Goal: Manage account settings

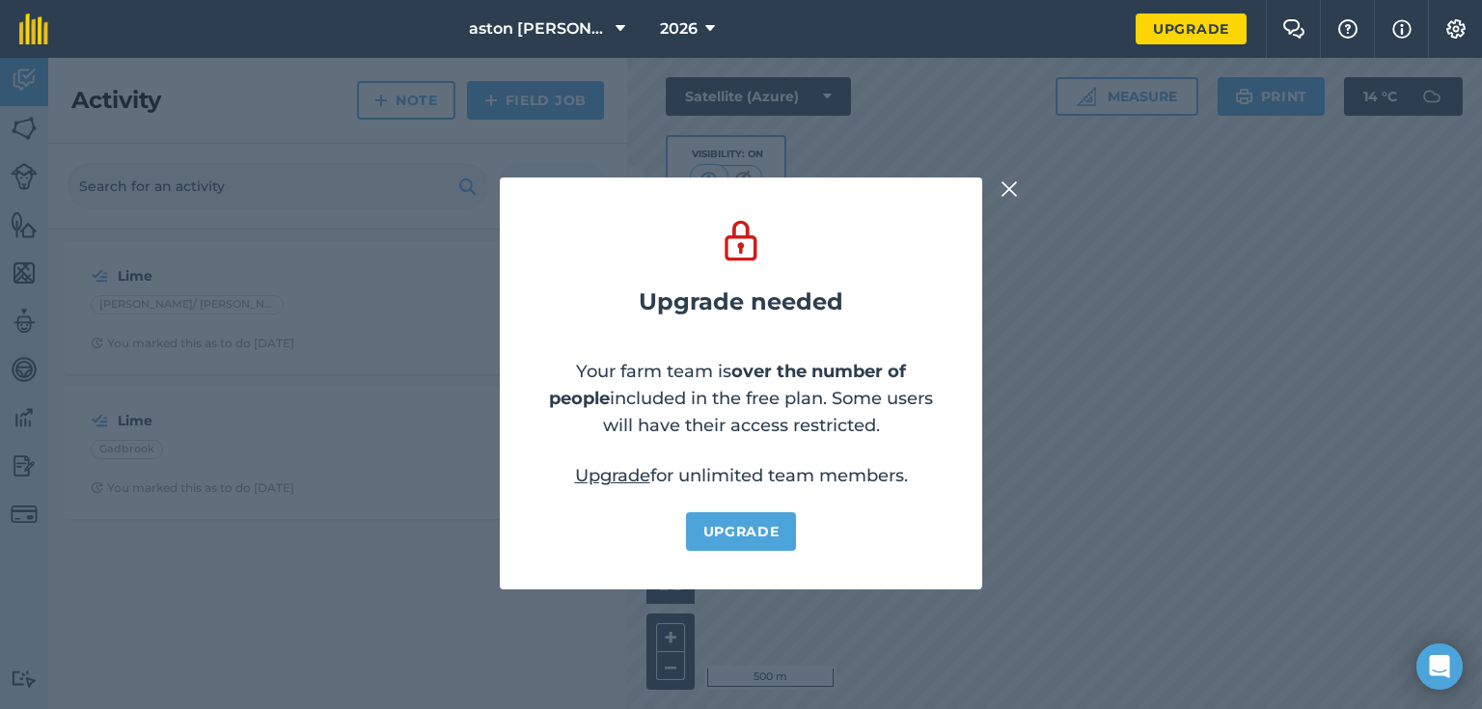
click at [1012, 185] on img at bounding box center [1008, 188] width 17 height 23
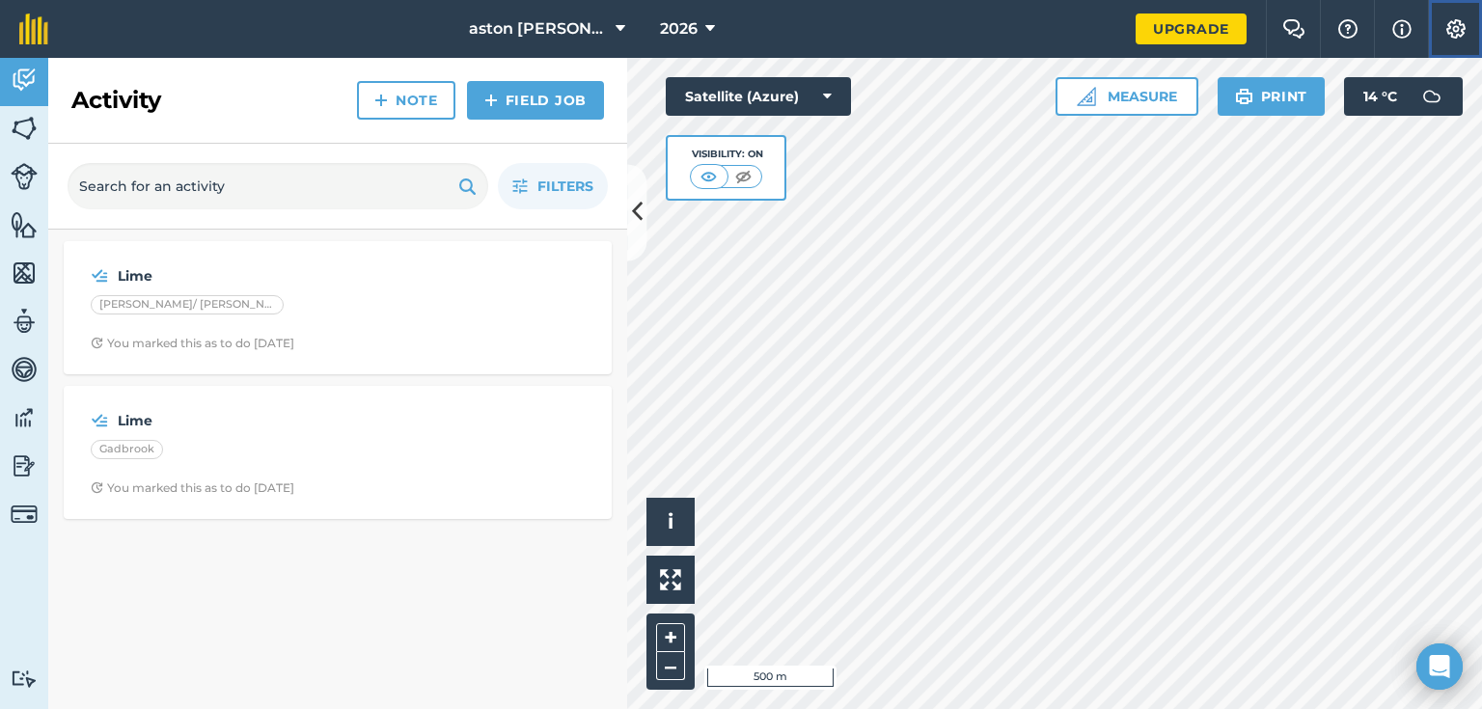
click at [1446, 34] on img at bounding box center [1455, 28] width 23 height 19
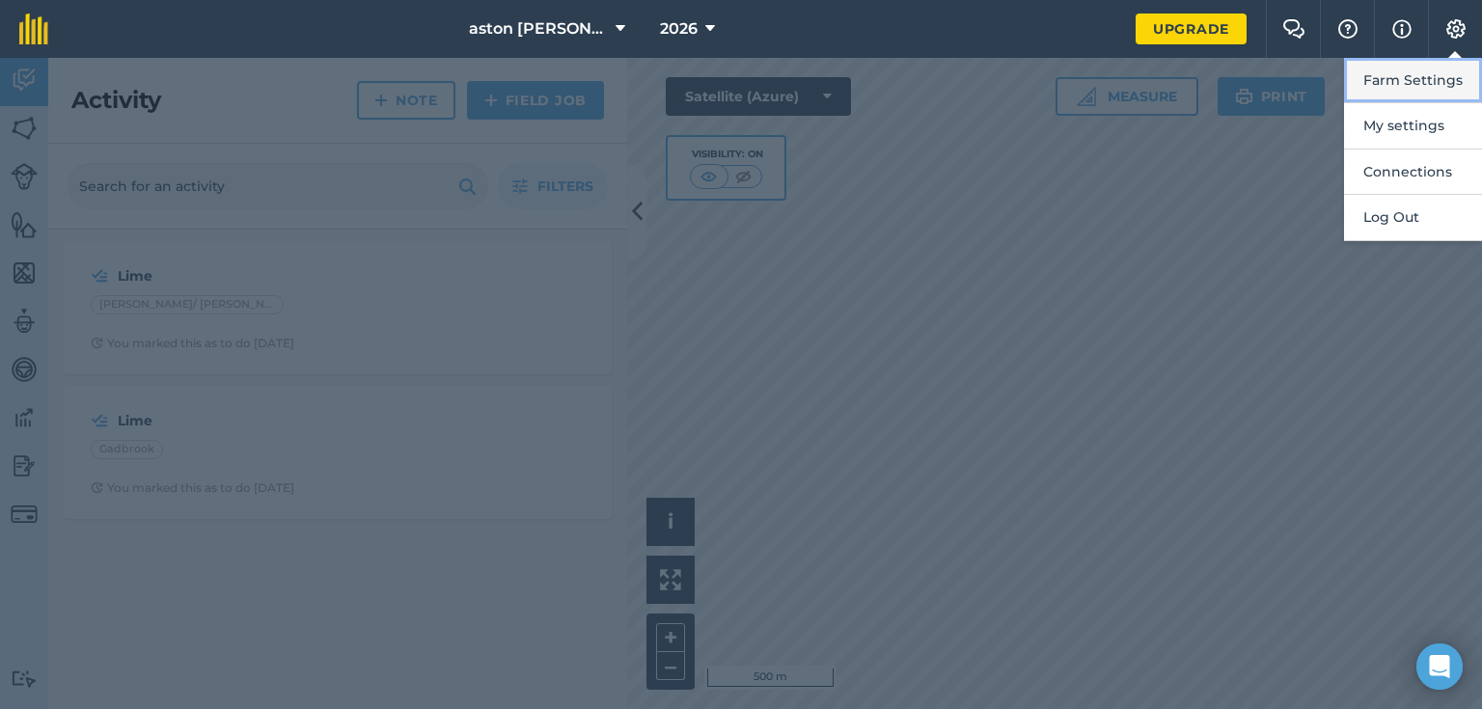
click at [1406, 77] on button "Farm Settings" at bounding box center [1413, 80] width 138 height 45
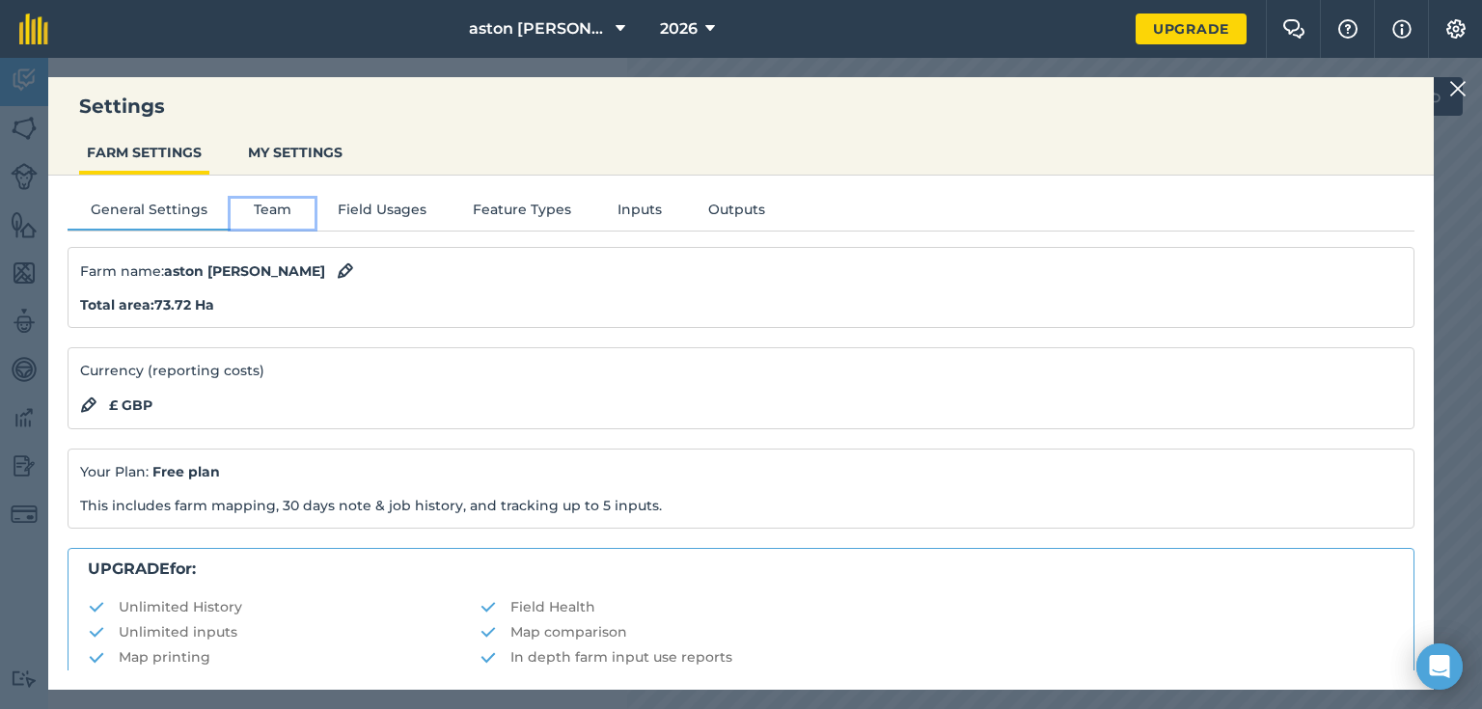
click at [278, 206] on button "Team" at bounding box center [273, 213] width 84 height 29
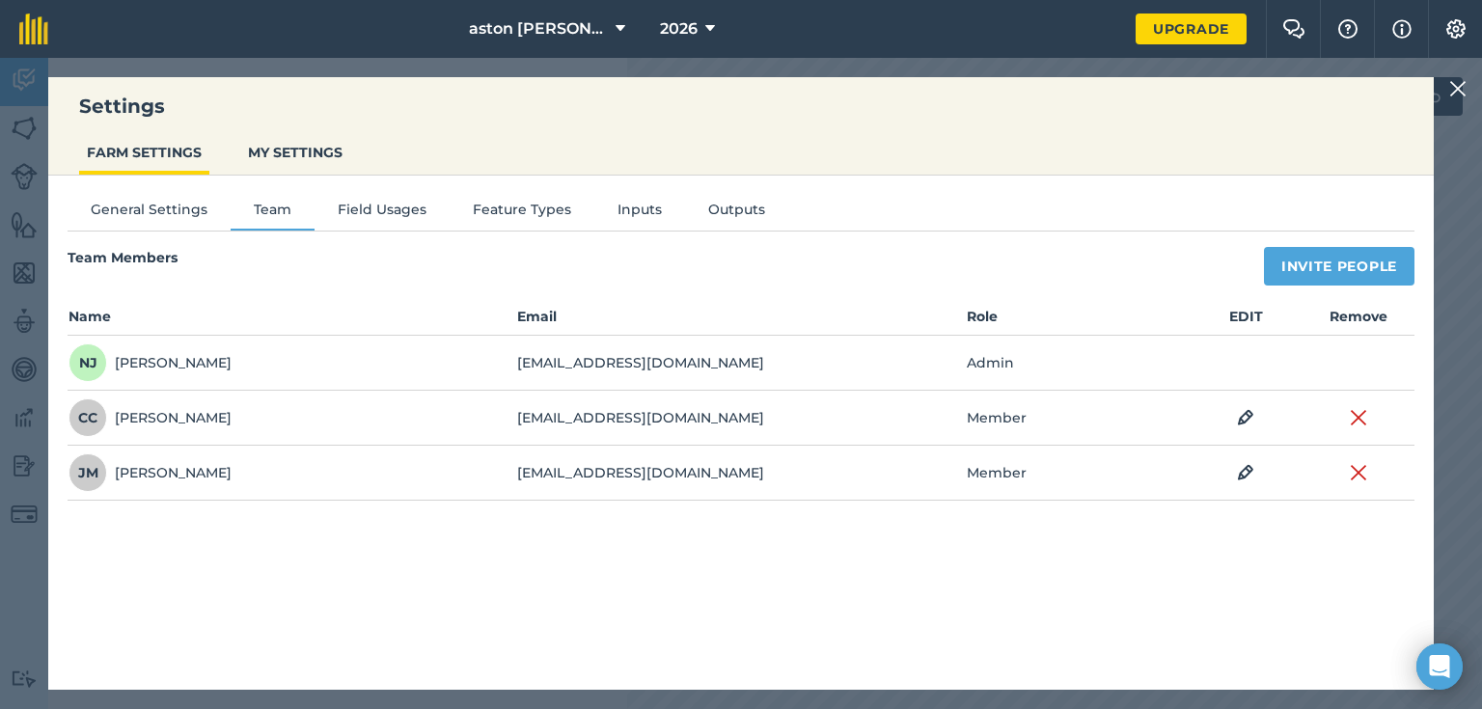
click at [1458, 84] on img at bounding box center [1457, 88] width 17 height 23
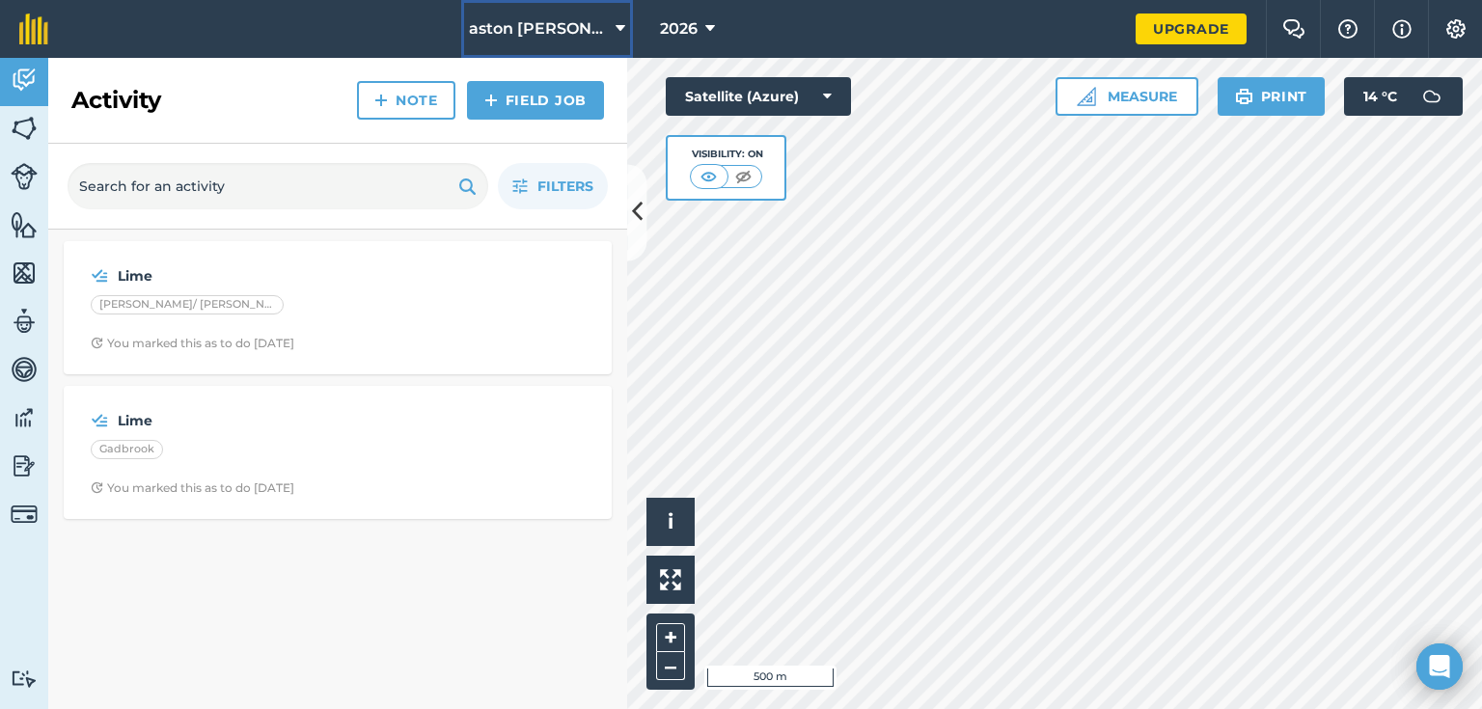
click at [615, 26] on icon at bounding box center [620, 28] width 10 height 23
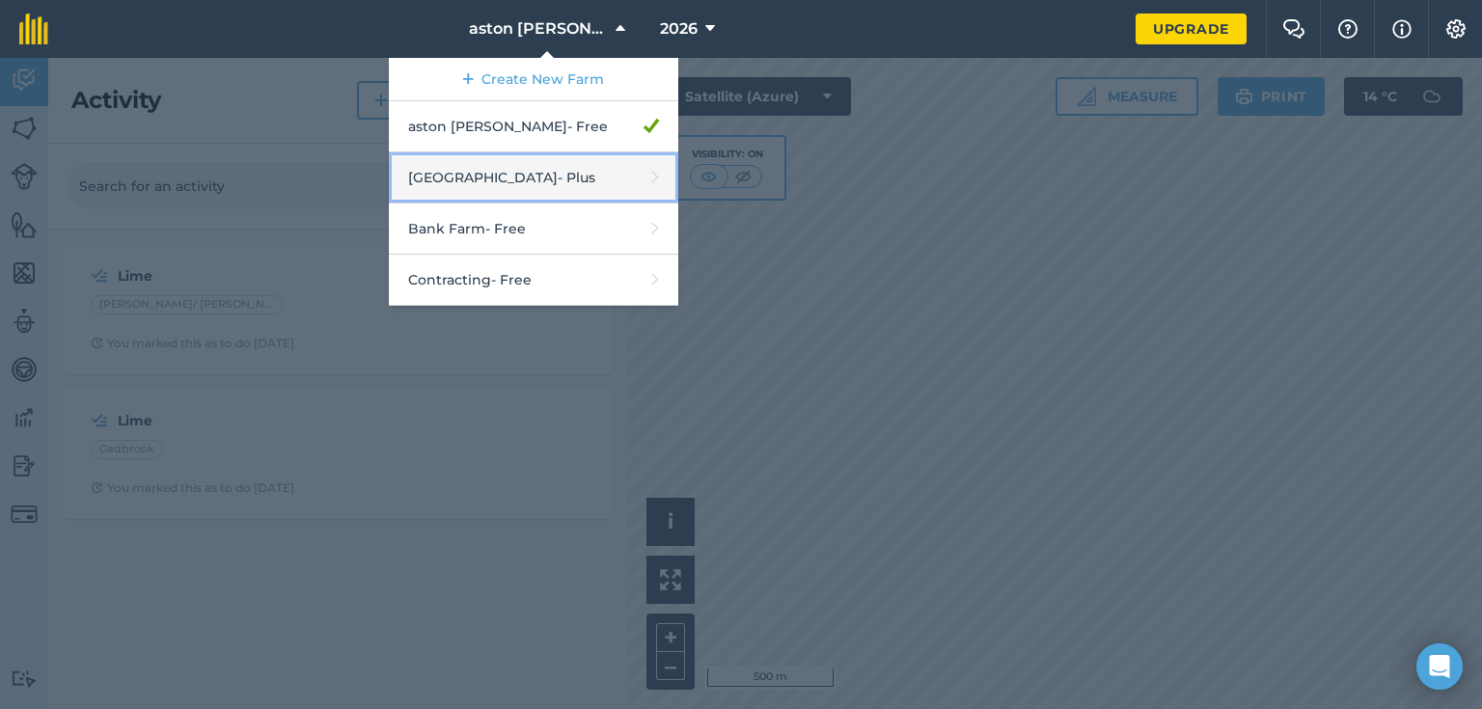
click at [491, 170] on link "Aston Hall Farm - Plus" at bounding box center [533, 177] width 289 height 51
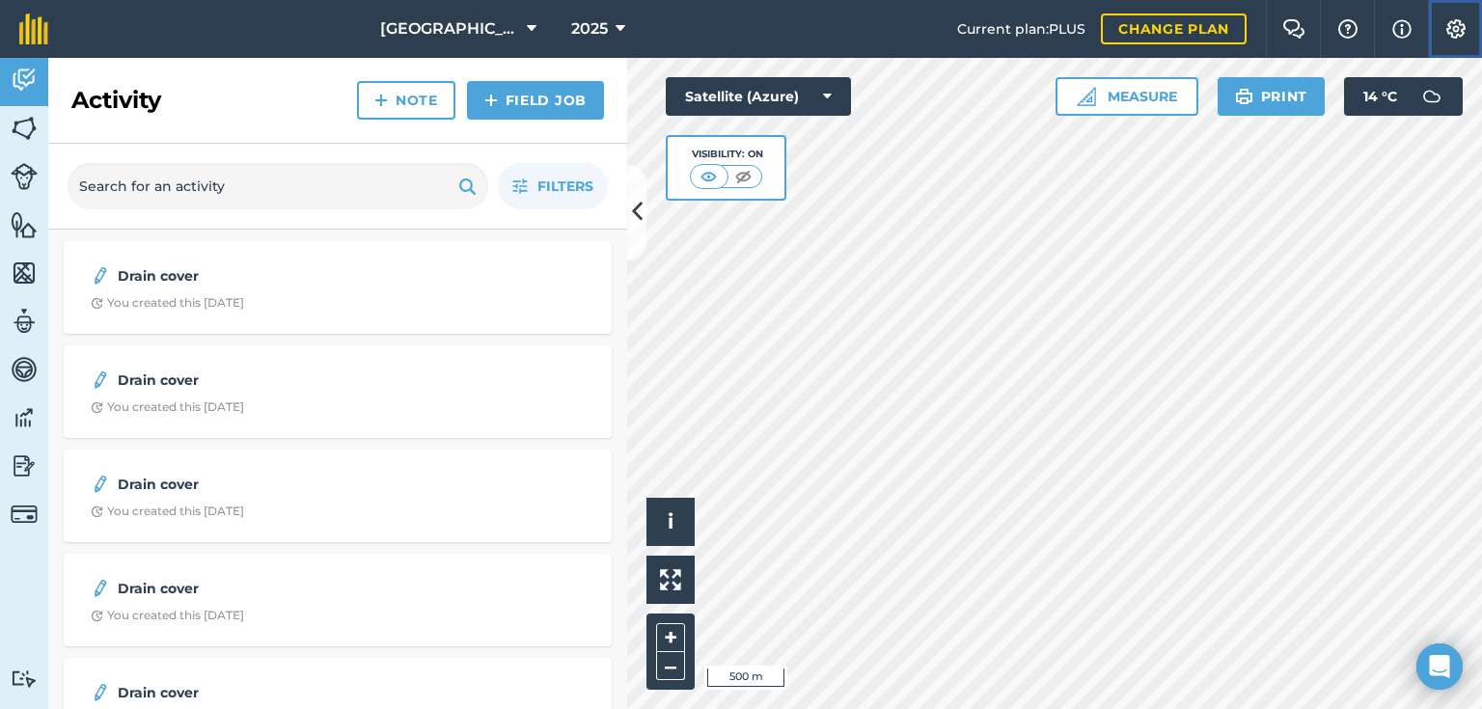
click at [1455, 17] on button "Settings" at bounding box center [1455, 29] width 54 height 58
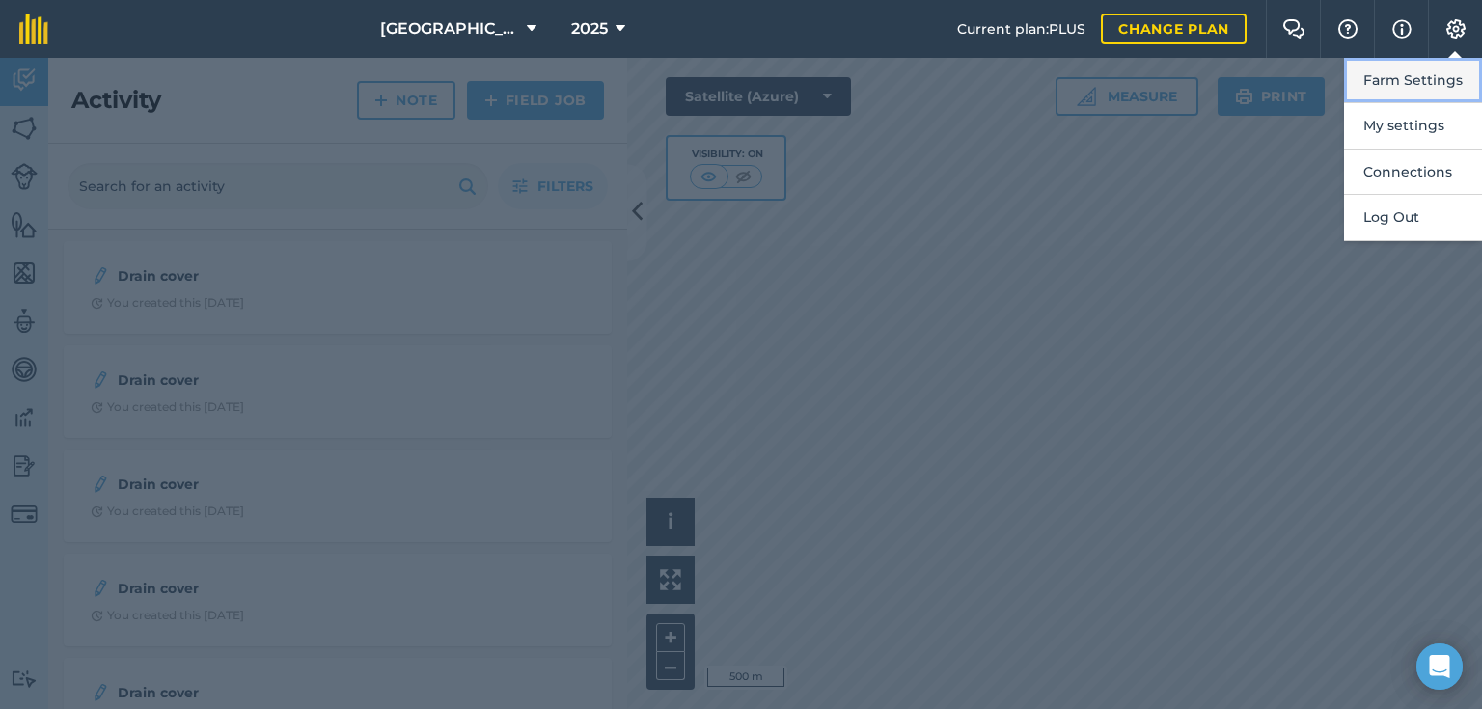
click at [1386, 75] on button "Farm Settings" at bounding box center [1413, 80] width 138 height 45
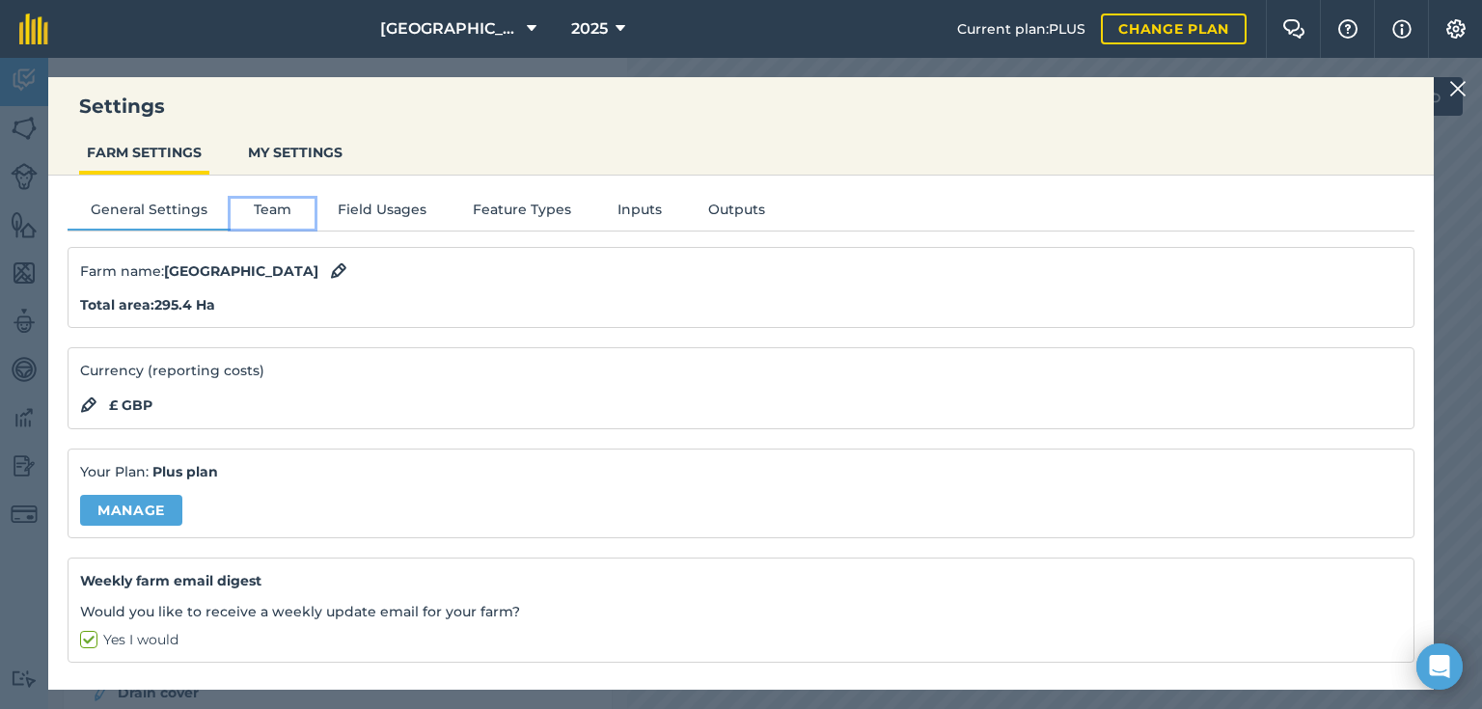
click at [260, 202] on button "Team" at bounding box center [273, 213] width 84 height 29
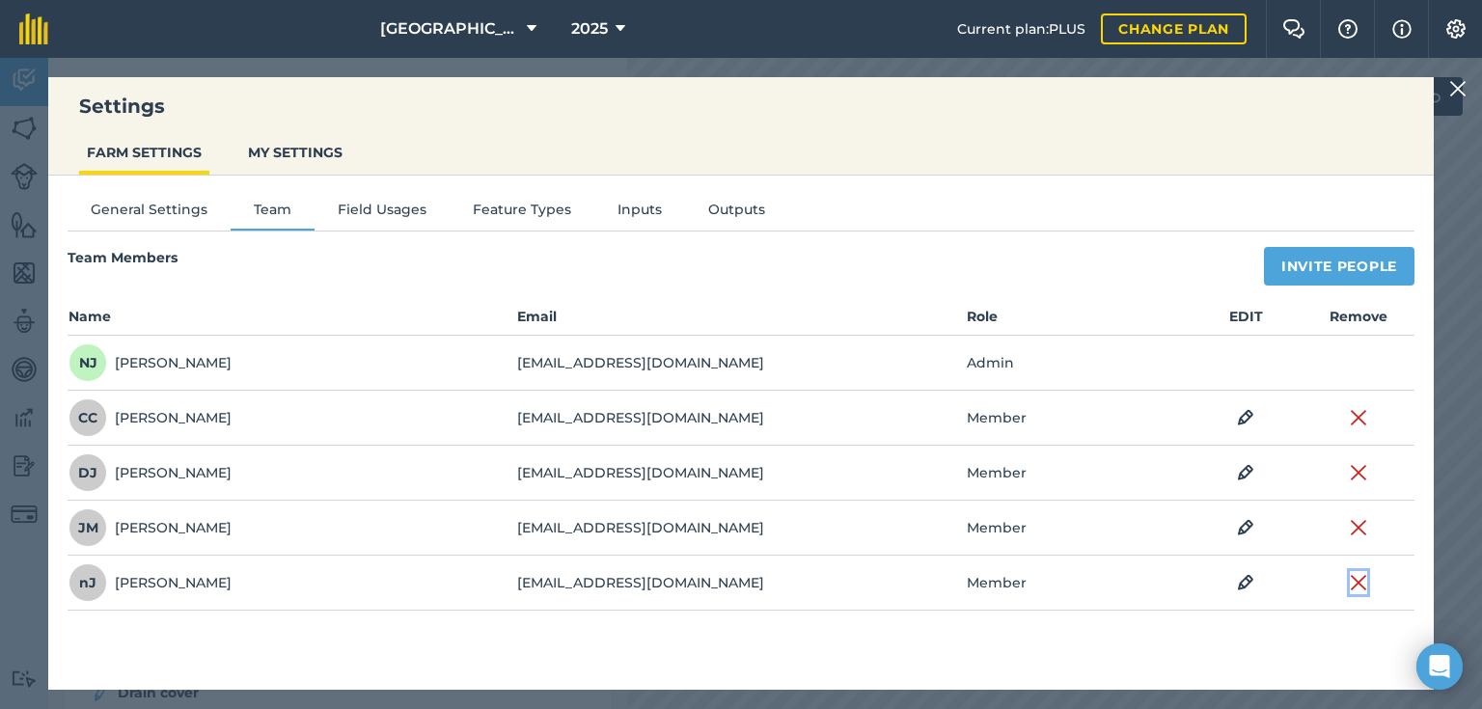
click at [1358, 576] on img at bounding box center [1357, 582] width 17 height 23
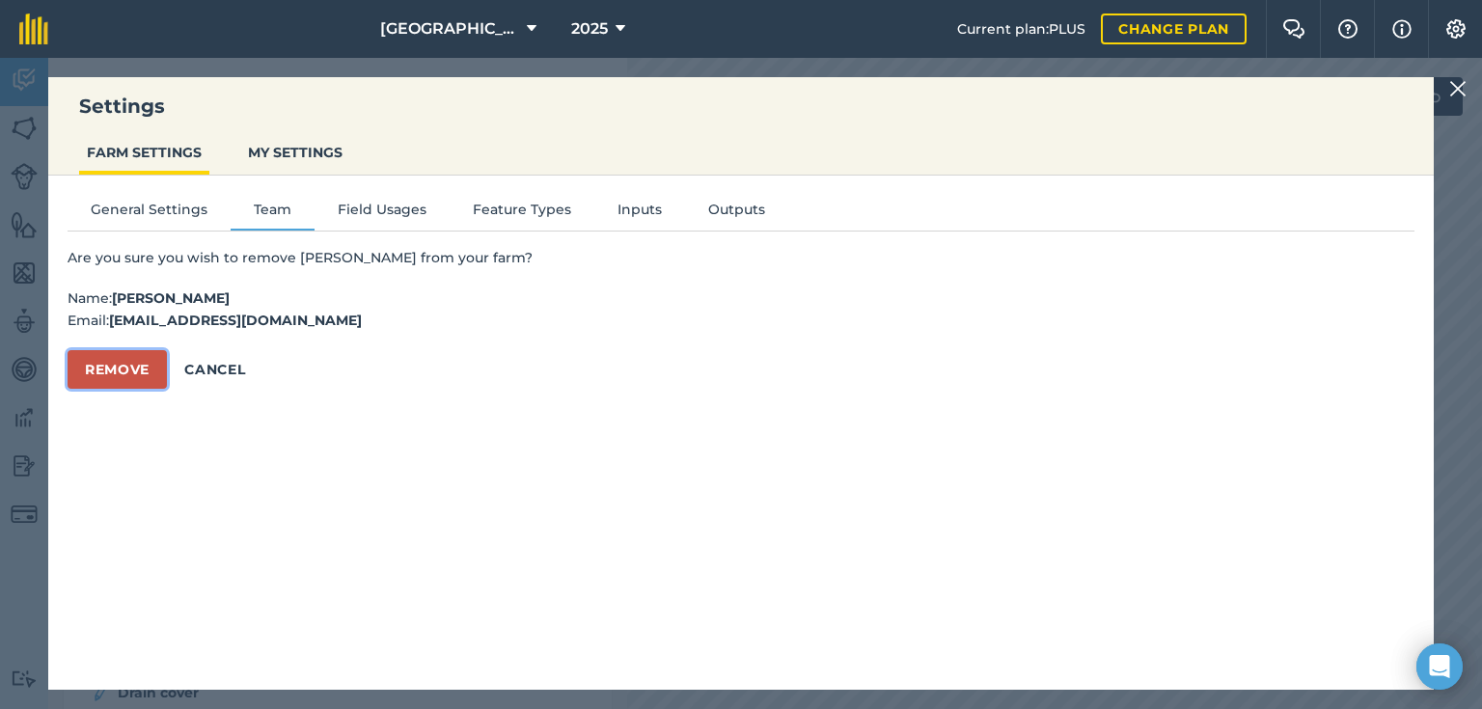
click at [134, 359] on button "Remove" at bounding box center [117, 369] width 99 height 39
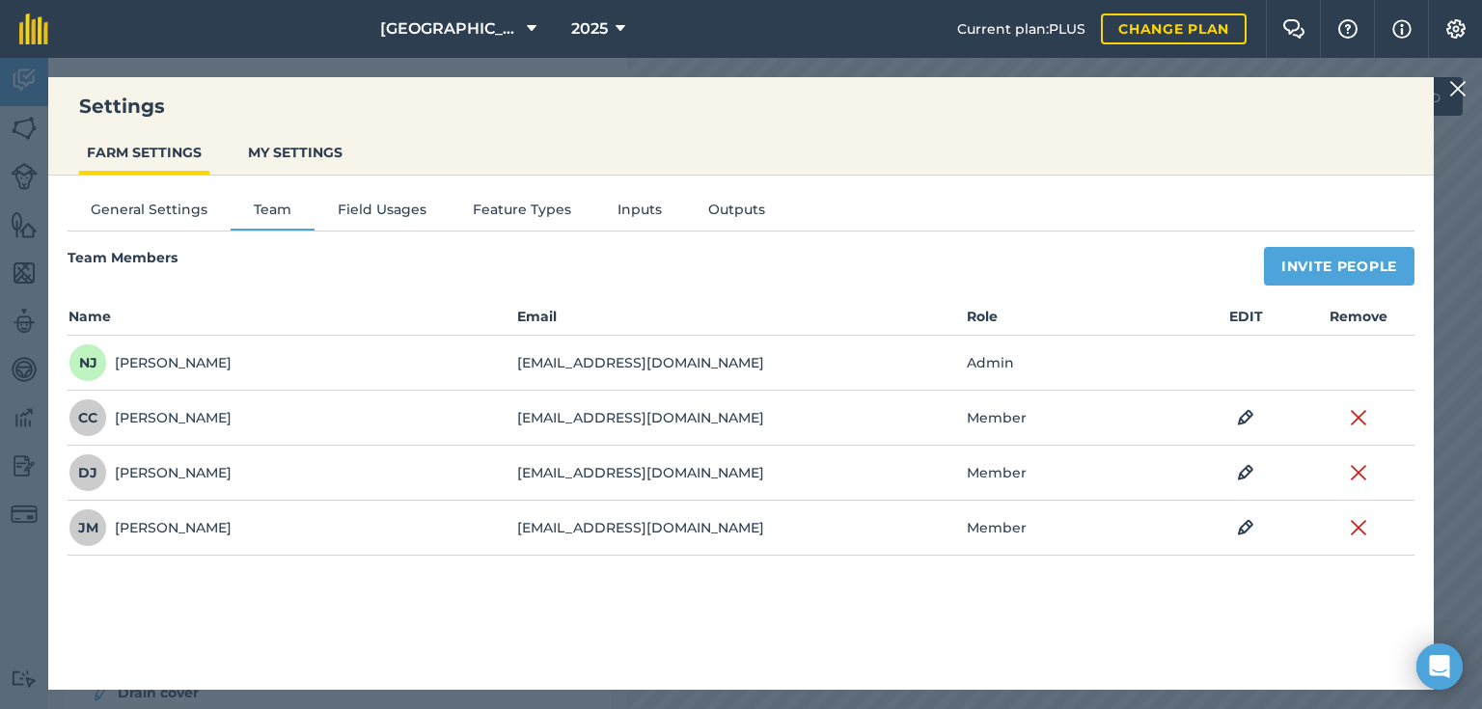
click at [1460, 84] on img at bounding box center [1457, 88] width 17 height 23
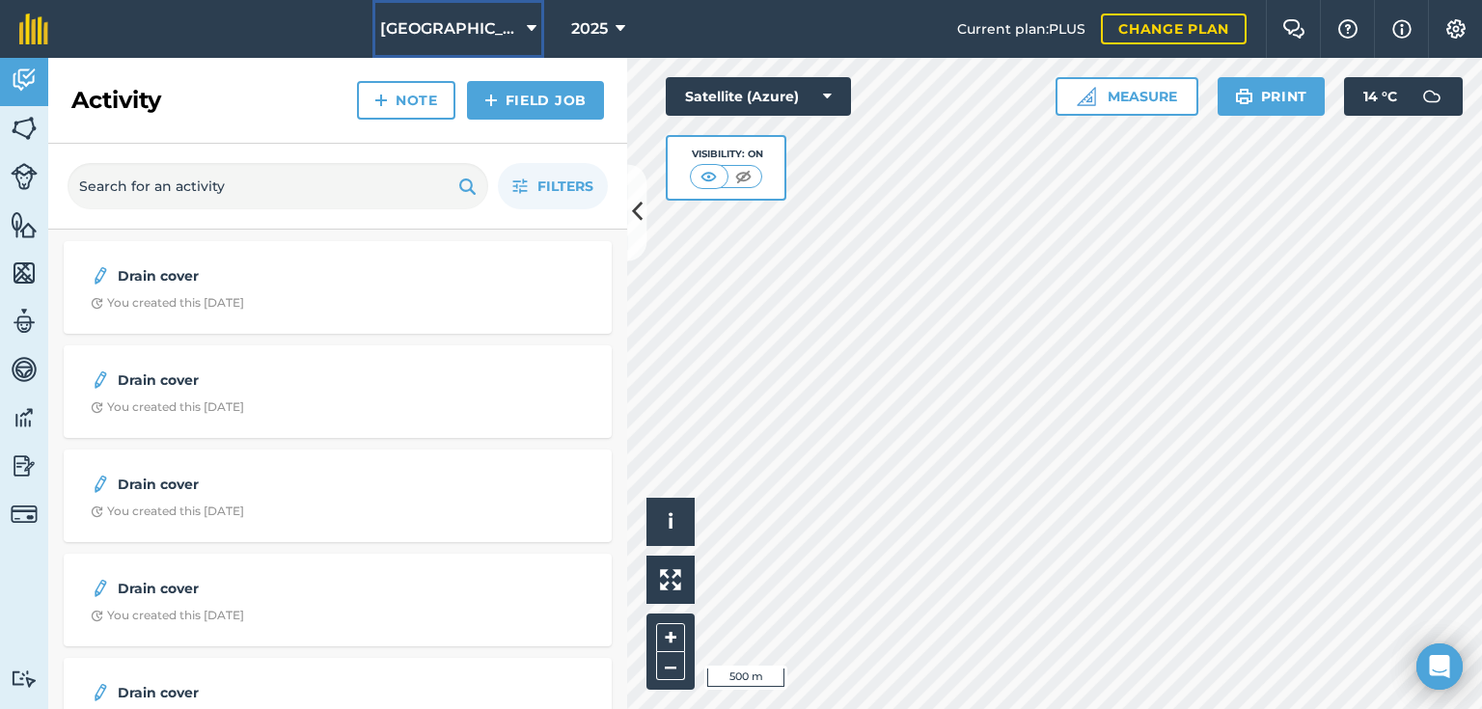
click at [527, 22] on icon at bounding box center [532, 28] width 10 height 23
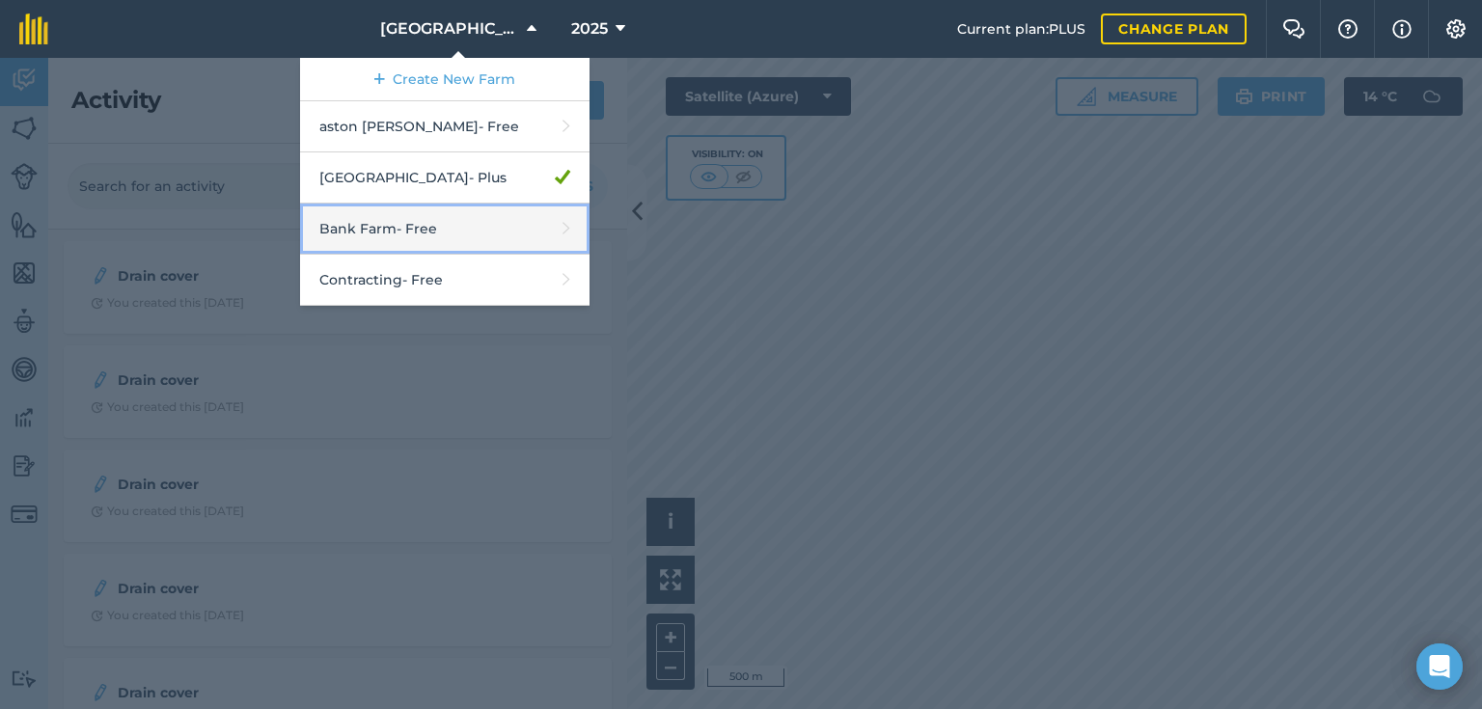
click at [393, 236] on link "Bank Farm - Free" at bounding box center [444, 229] width 289 height 51
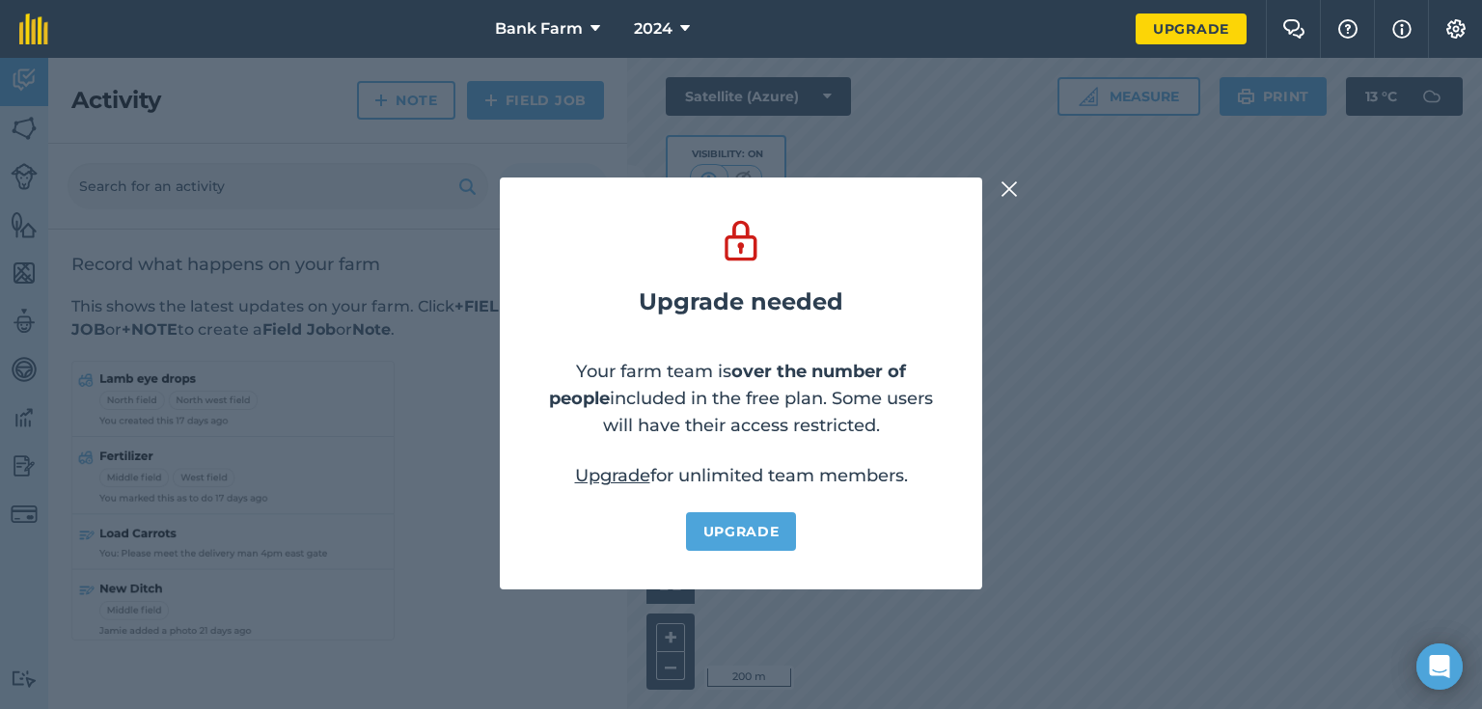
click at [1009, 184] on img at bounding box center [1008, 188] width 17 height 23
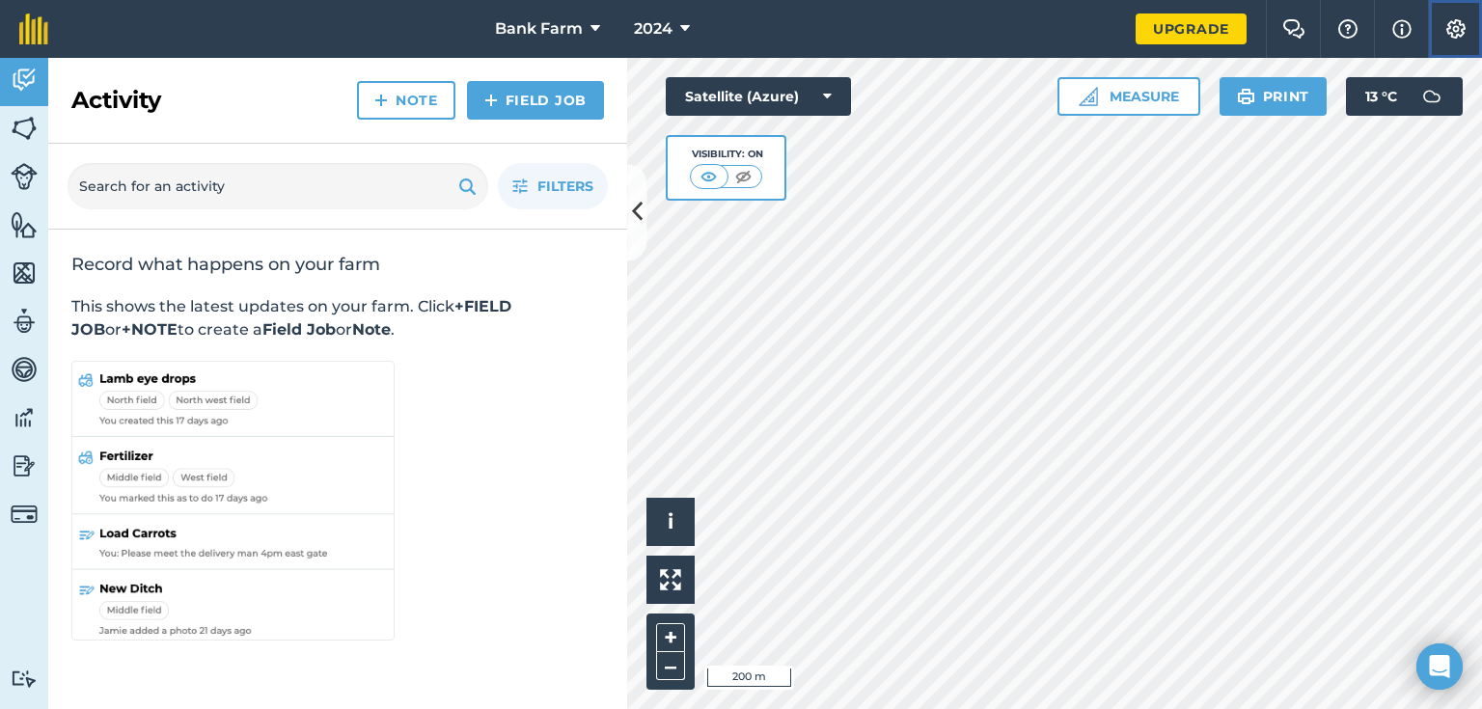
click at [1444, 30] on img at bounding box center [1455, 28] width 23 height 19
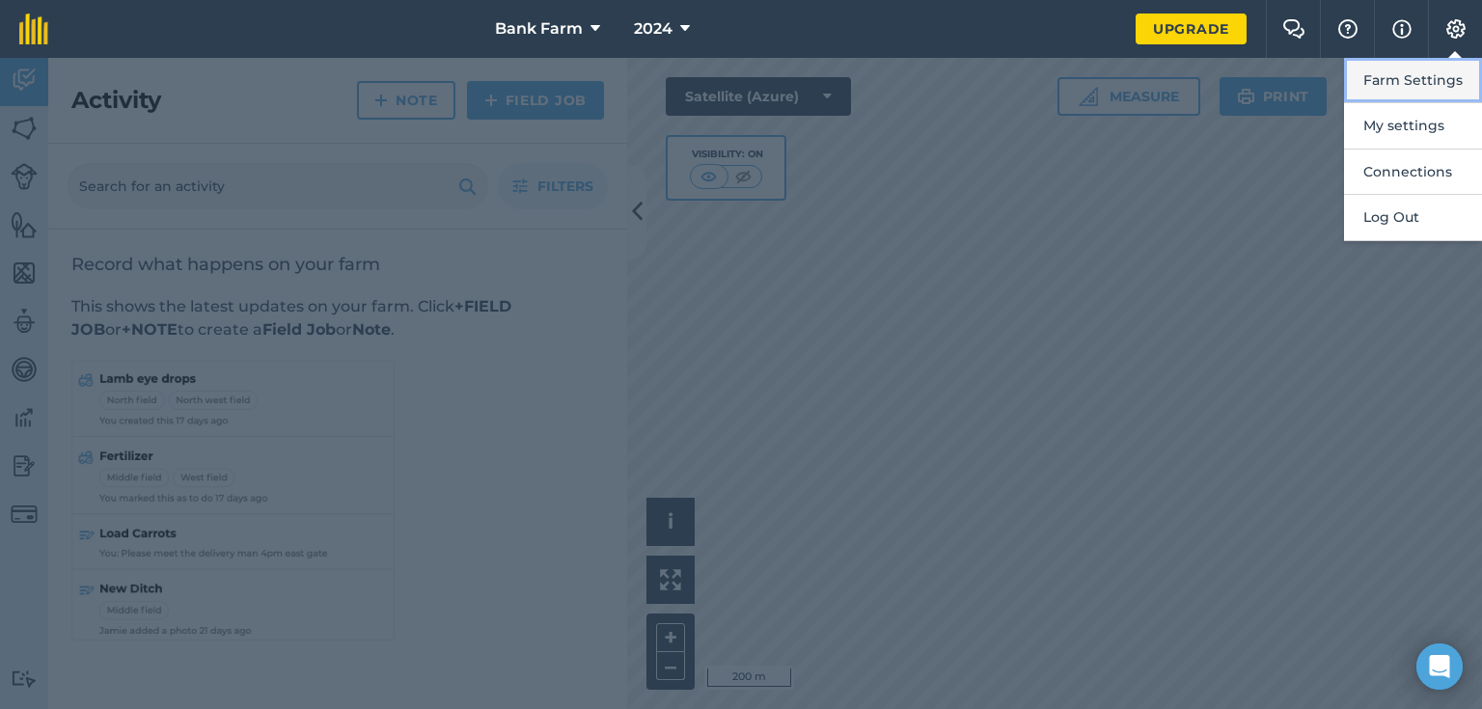
click at [1393, 73] on button "Farm Settings" at bounding box center [1413, 80] width 138 height 45
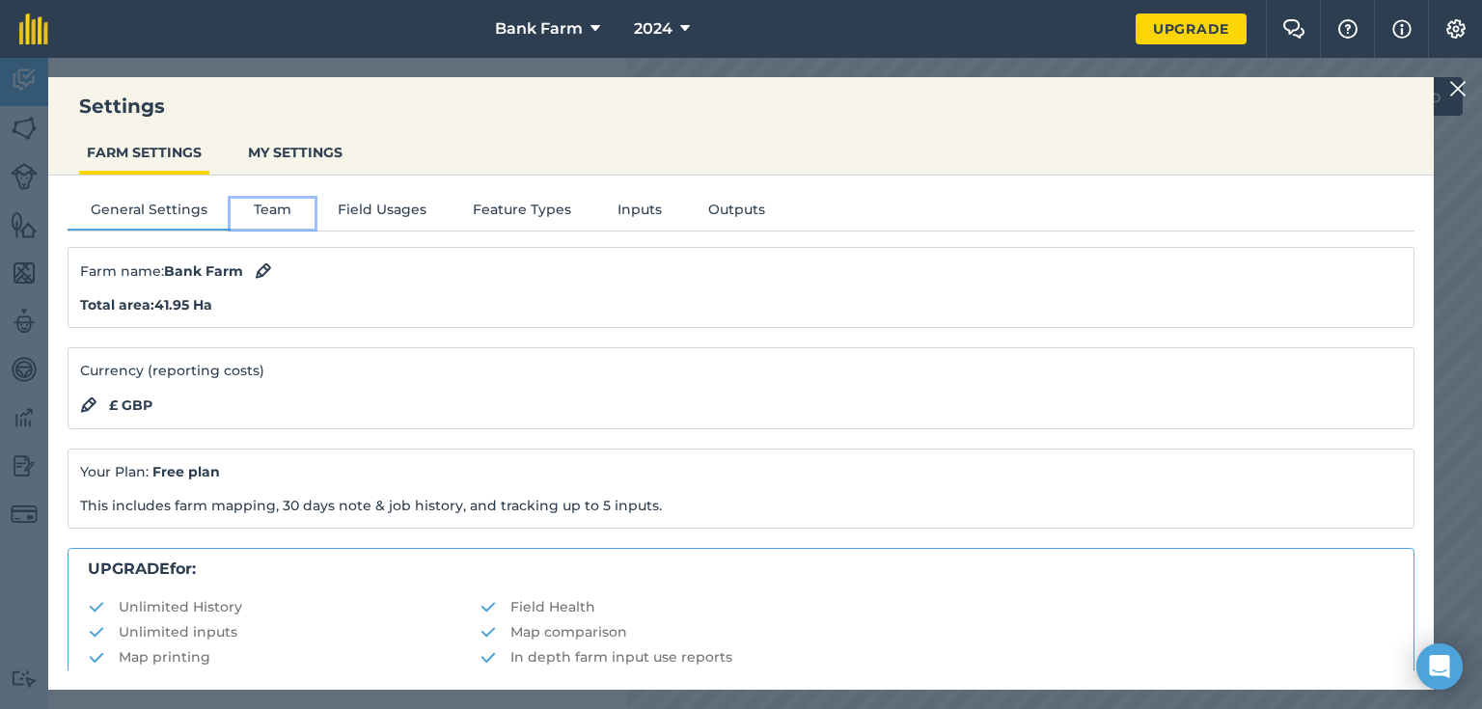
click at [267, 208] on button "Team" at bounding box center [273, 213] width 84 height 29
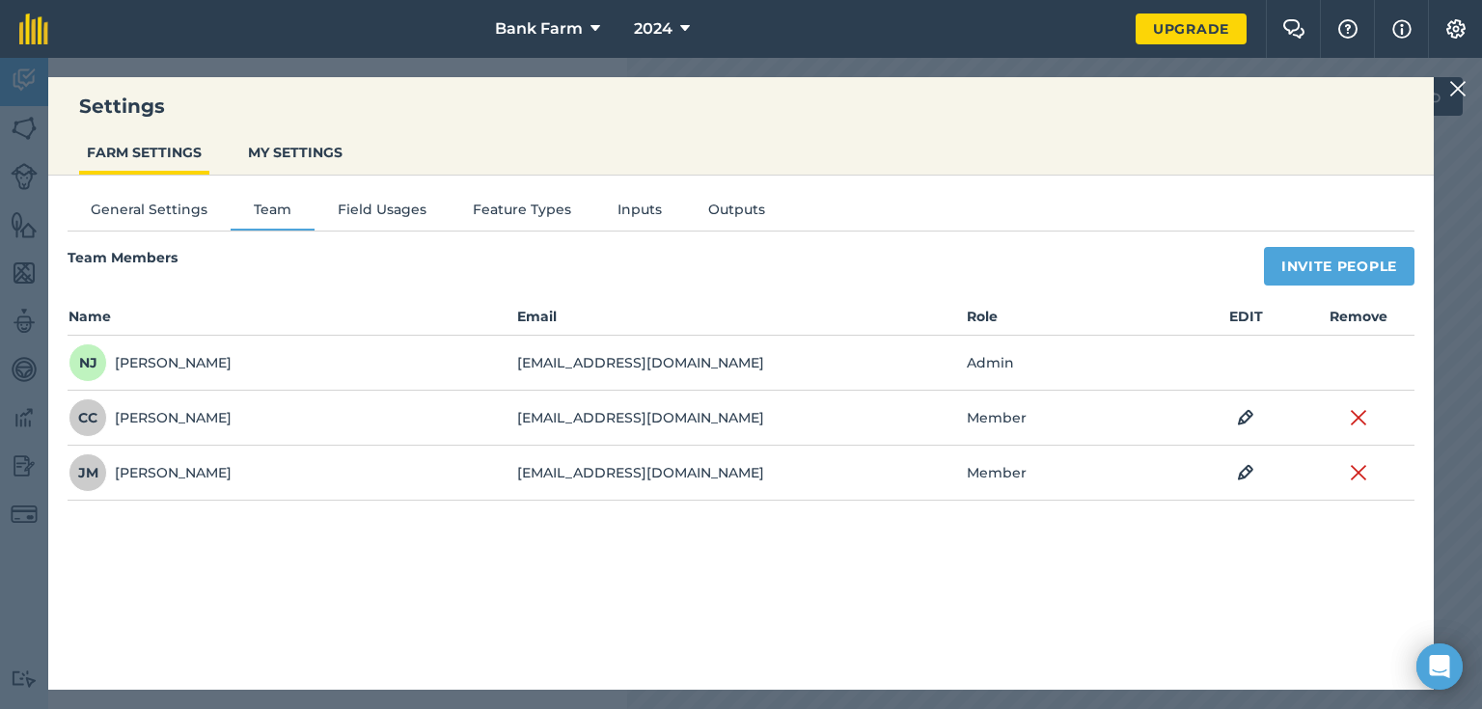
click at [1456, 85] on img at bounding box center [1457, 88] width 17 height 23
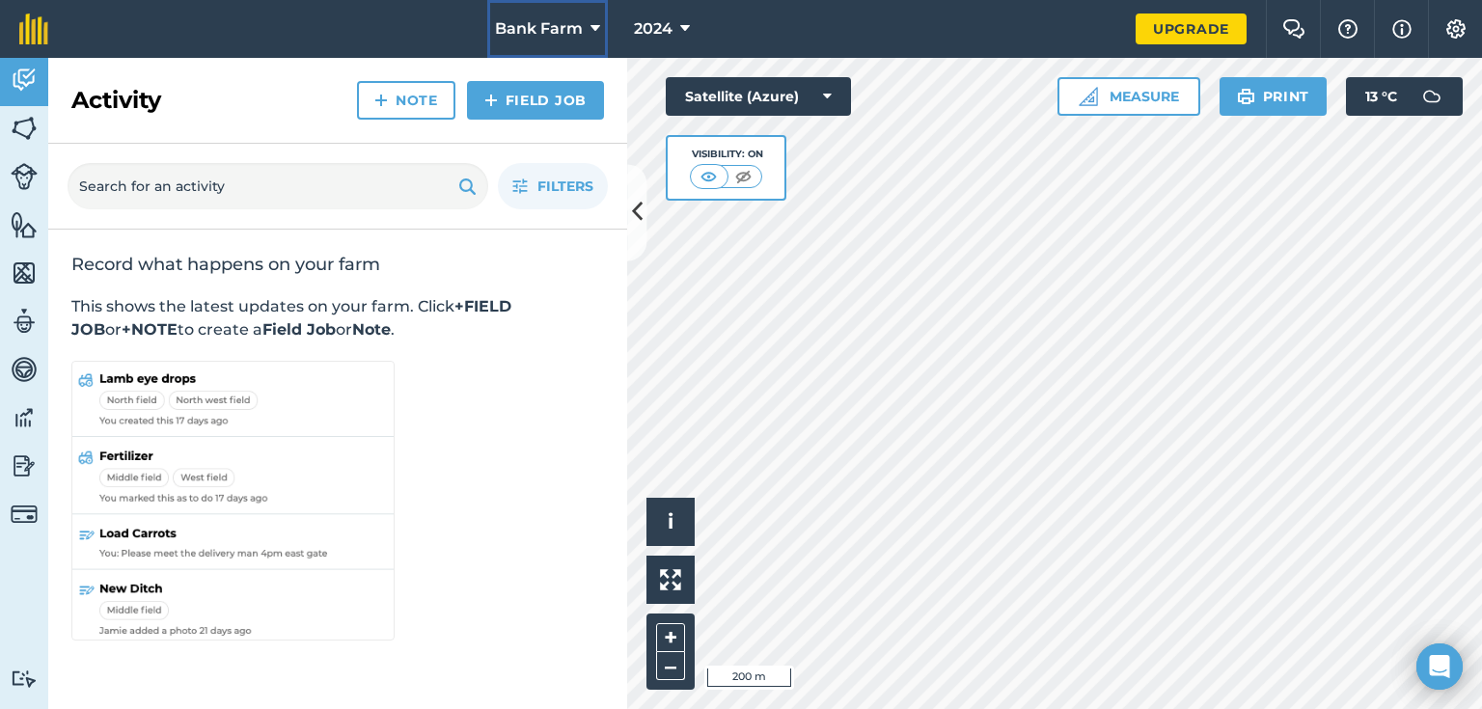
click at [585, 19] on button "Bank Farm" at bounding box center [547, 29] width 121 height 58
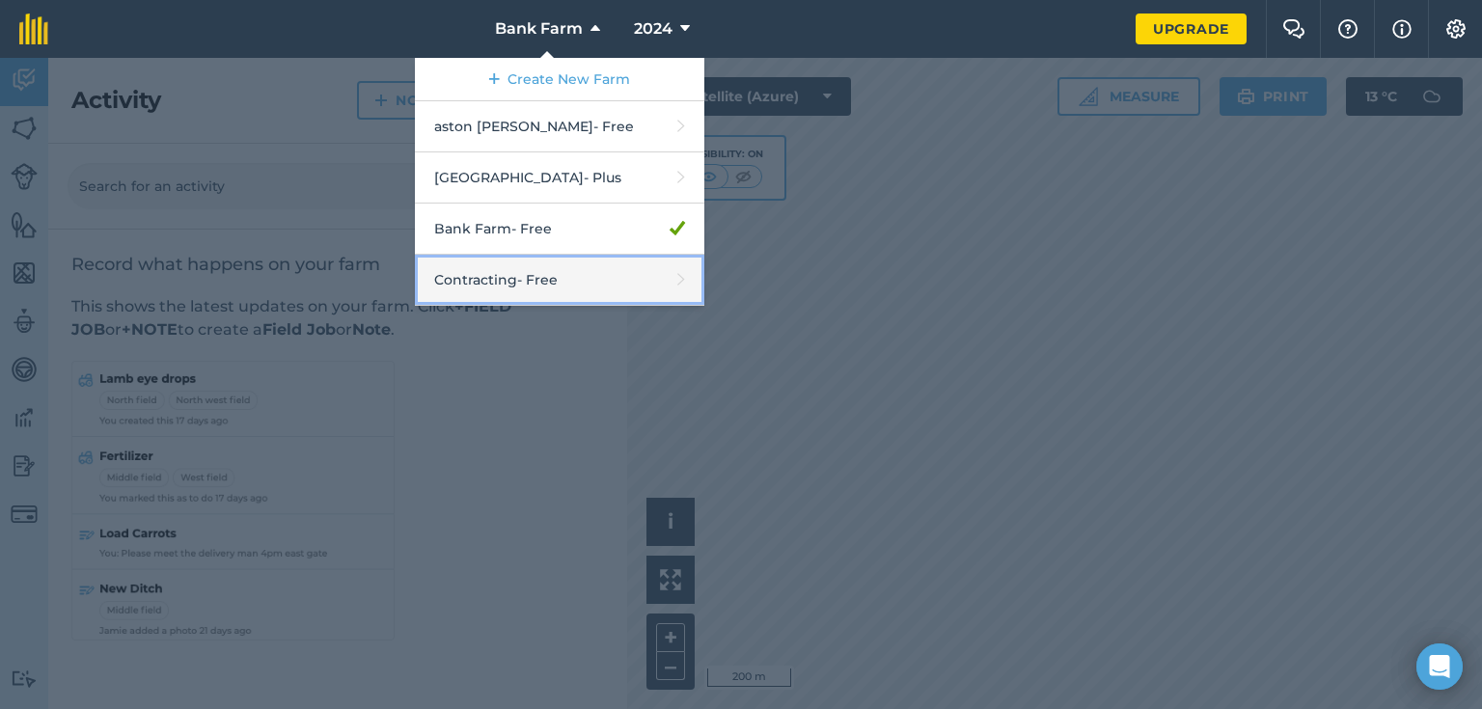
click at [495, 277] on link "Contracting - Free" at bounding box center [559, 280] width 289 height 51
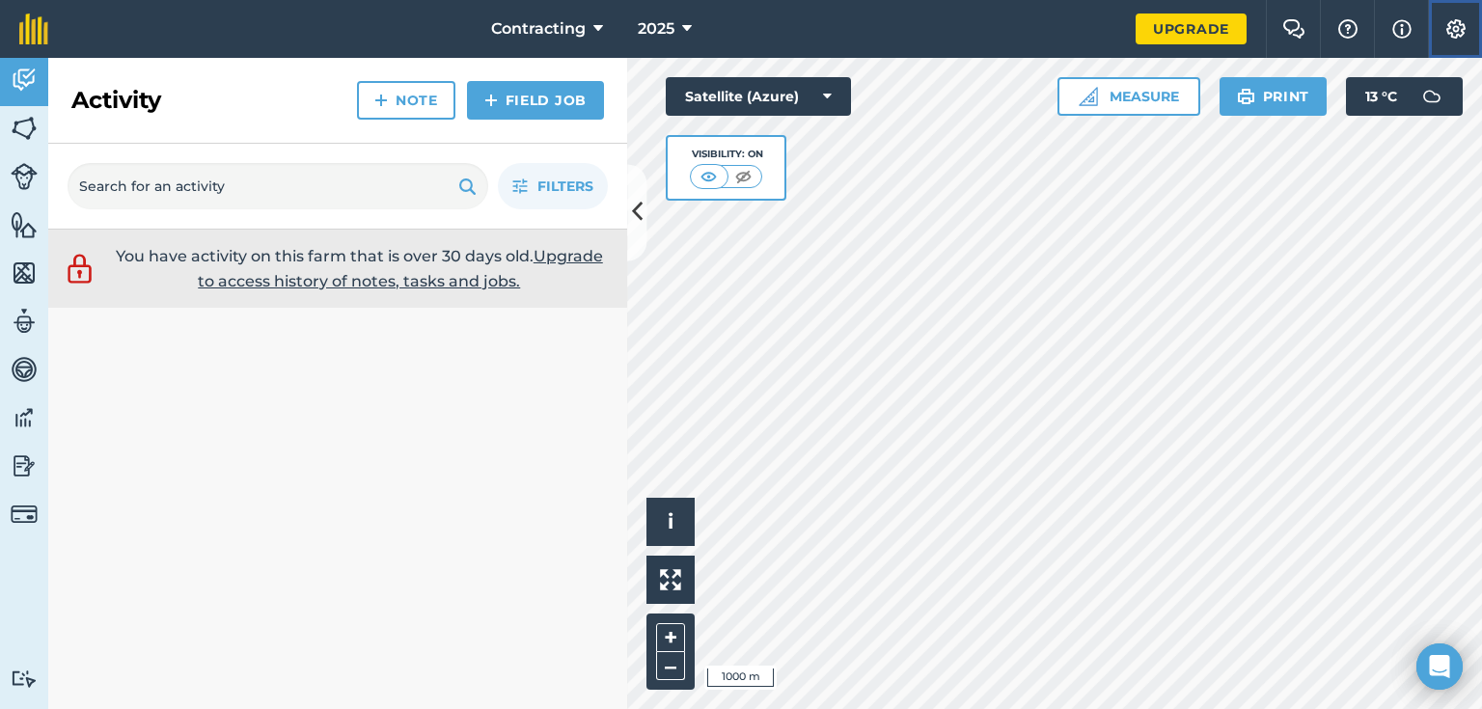
click at [1455, 26] on img at bounding box center [1455, 28] width 23 height 19
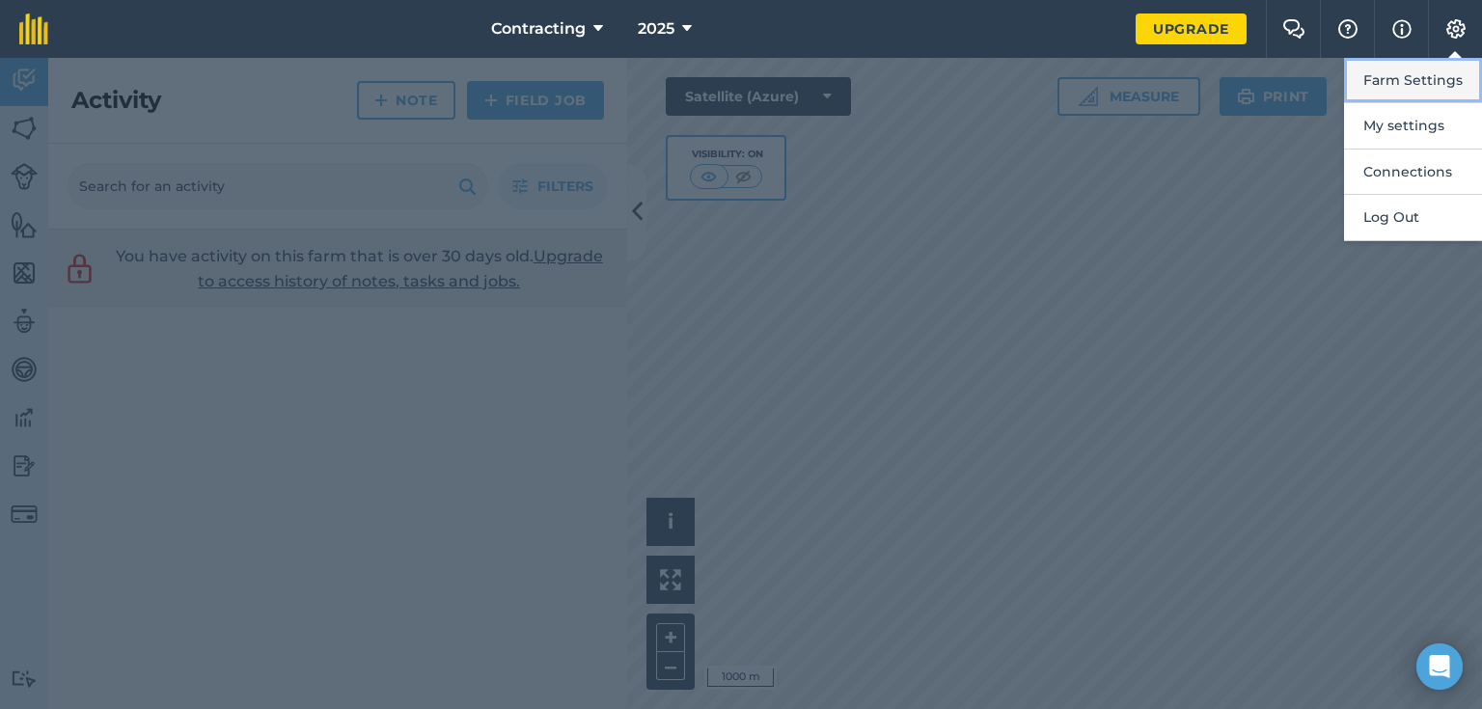
click at [1401, 73] on button "Farm Settings" at bounding box center [1413, 80] width 138 height 45
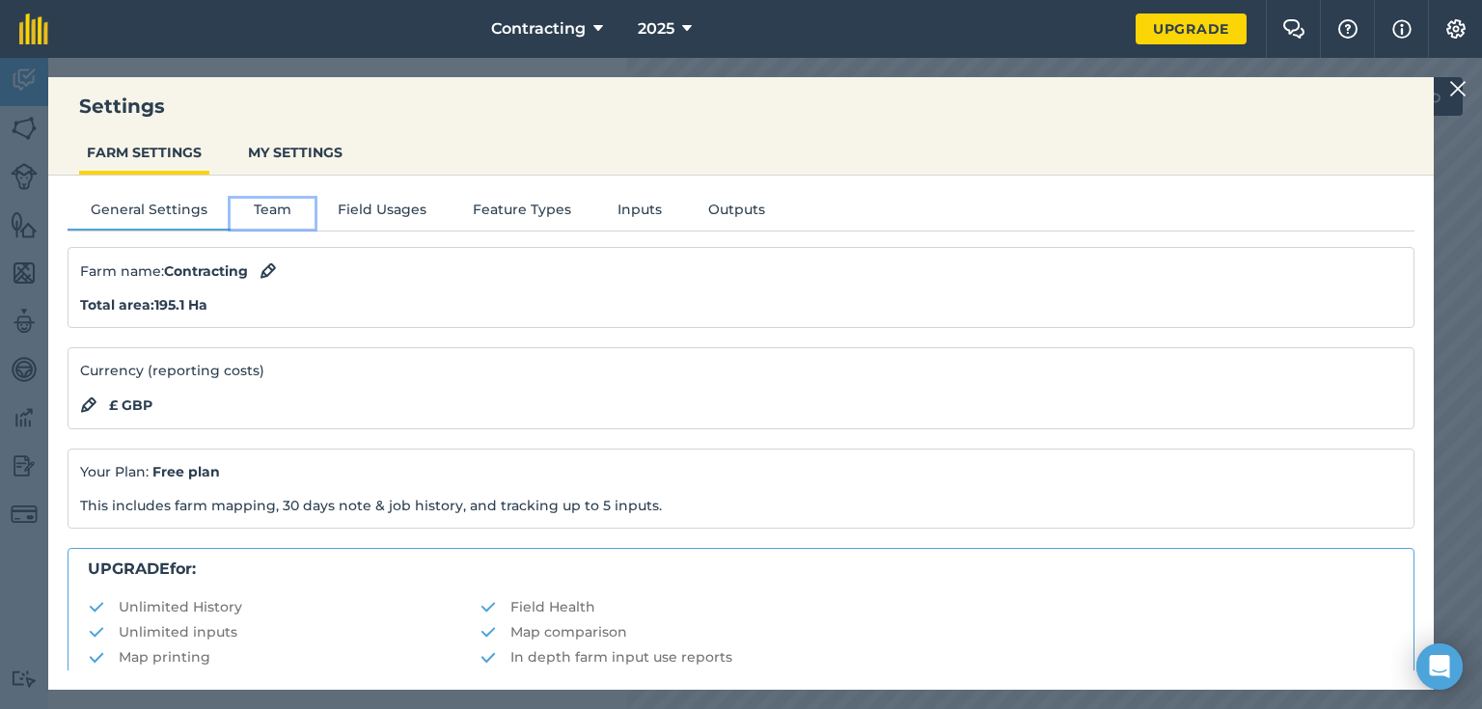
click at [267, 206] on button "Team" at bounding box center [273, 213] width 84 height 29
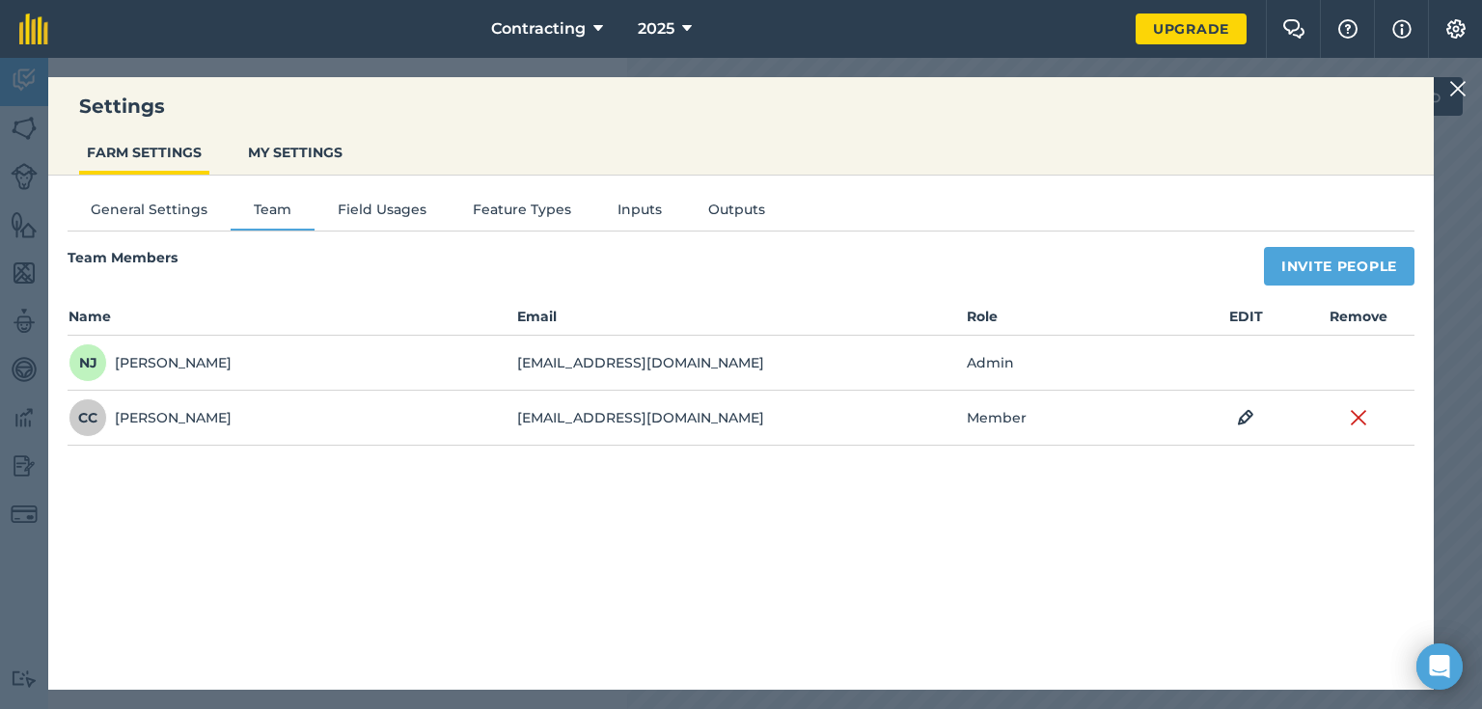
click at [1451, 80] on img at bounding box center [1457, 88] width 17 height 23
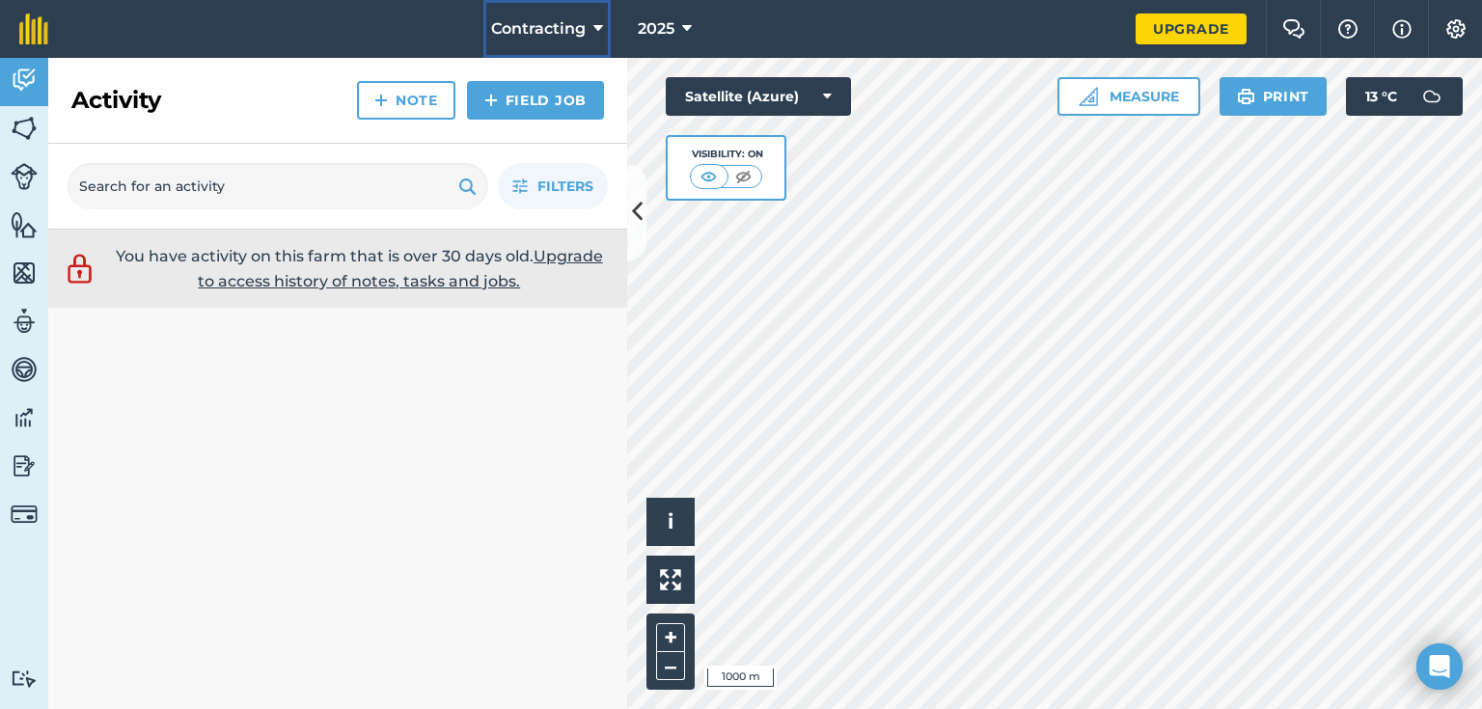
click at [589, 21] on button "Contracting" at bounding box center [546, 29] width 127 height 58
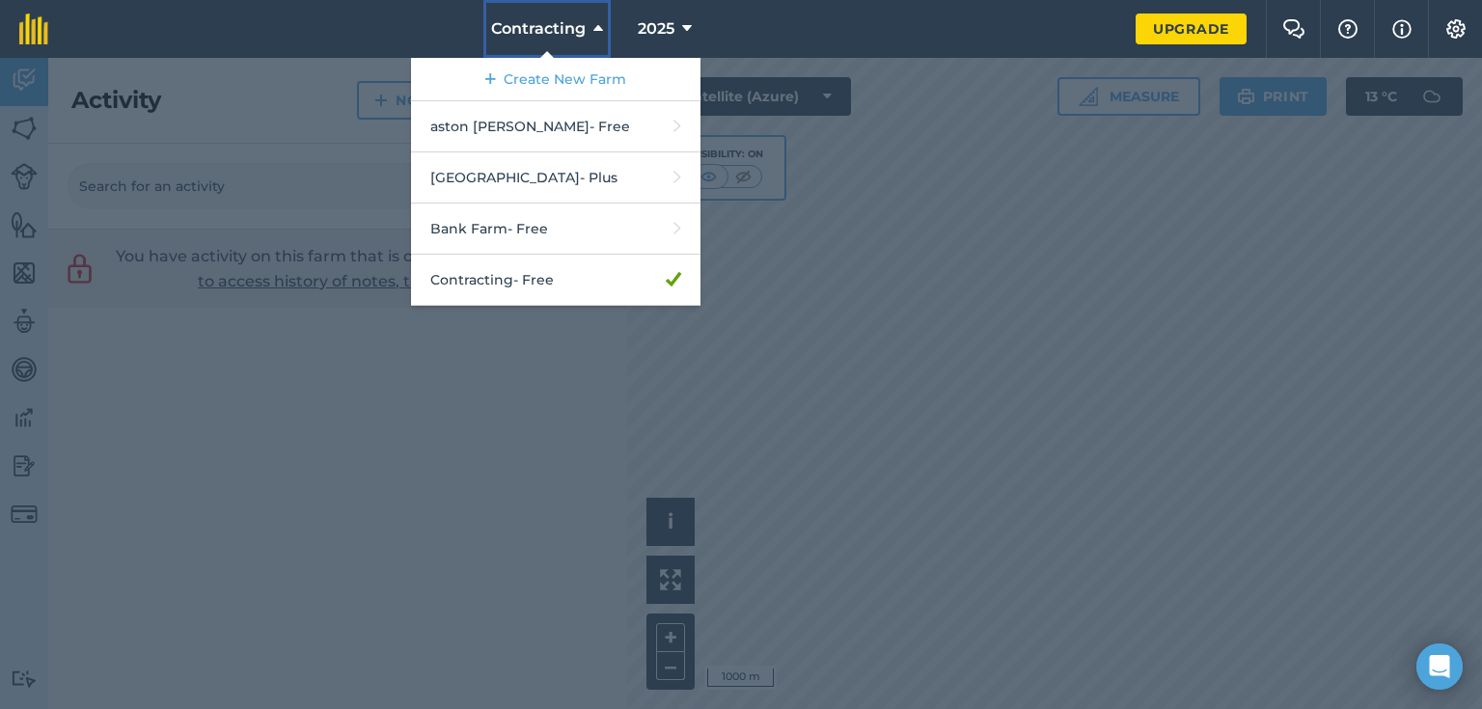
click at [588, 20] on button "Contracting" at bounding box center [546, 29] width 127 height 58
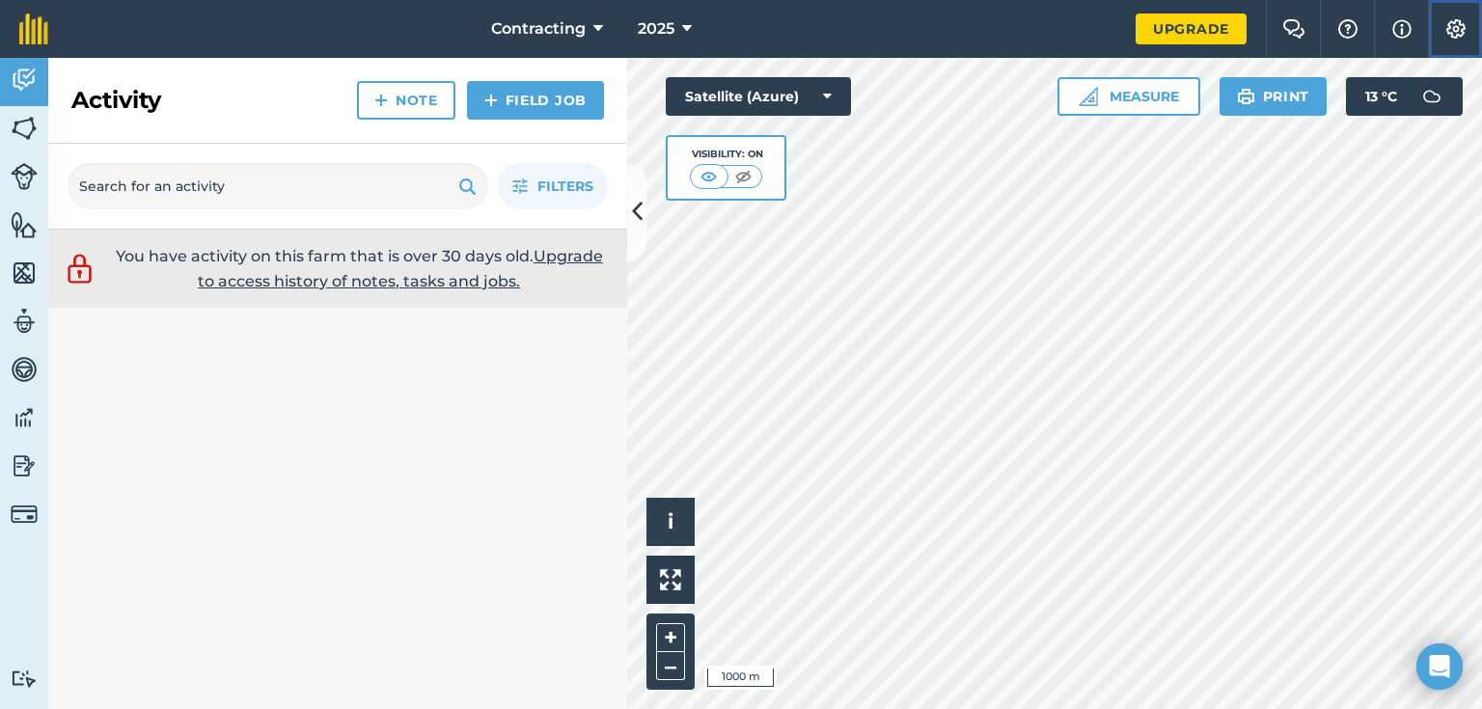
click at [1453, 24] on img at bounding box center [1455, 28] width 23 height 19
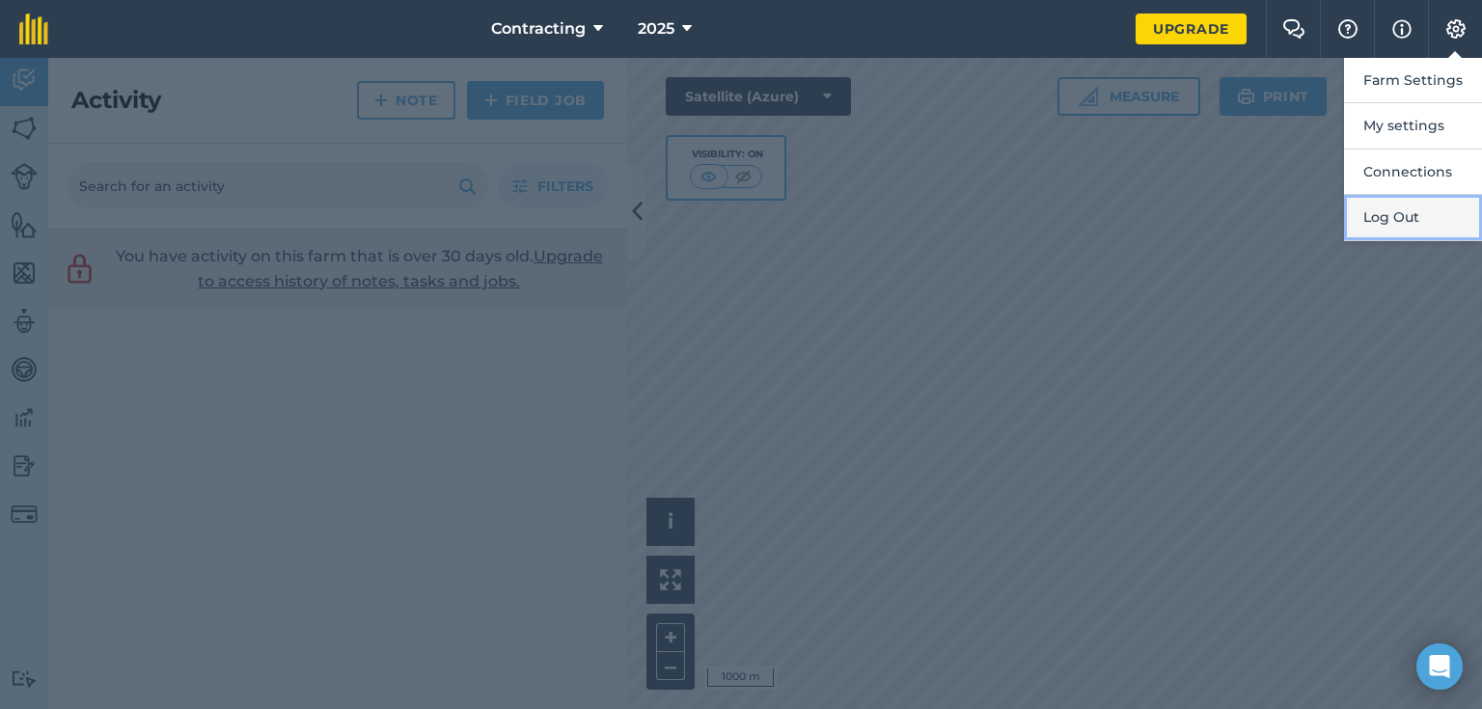
click at [1416, 219] on button "Log Out" at bounding box center [1413, 217] width 138 height 45
